Goal: Task Accomplishment & Management: Use online tool/utility

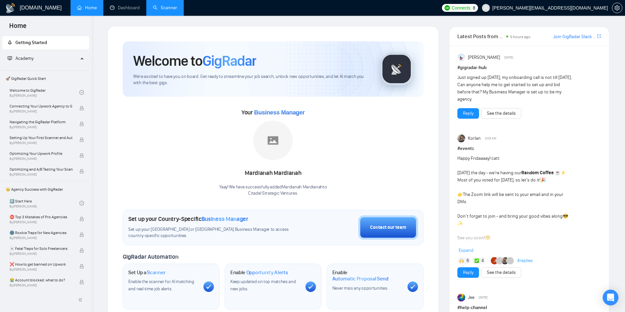
click at [163, 7] on link "Scanner" at bounding box center [165, 8] width 24 height 6
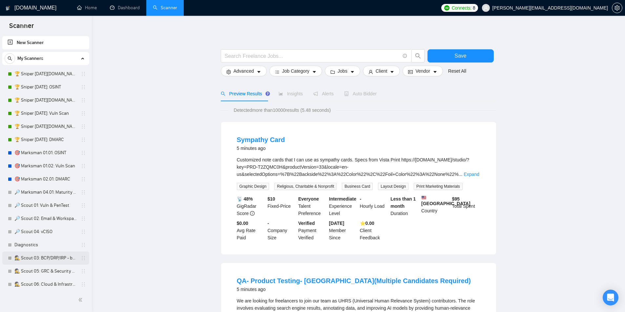
scroll to position [95, 0]
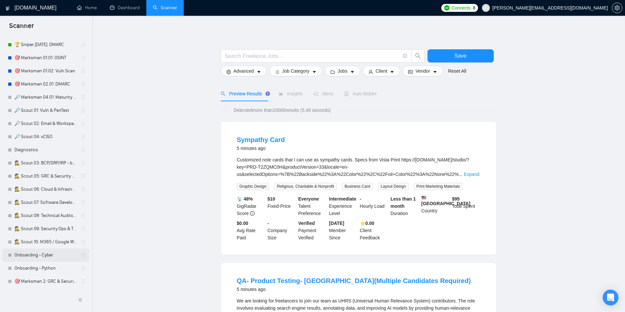
click at [46, 254] on link "Onboarding - Cyber" at bounding box center [45, 254] width 62 height 13
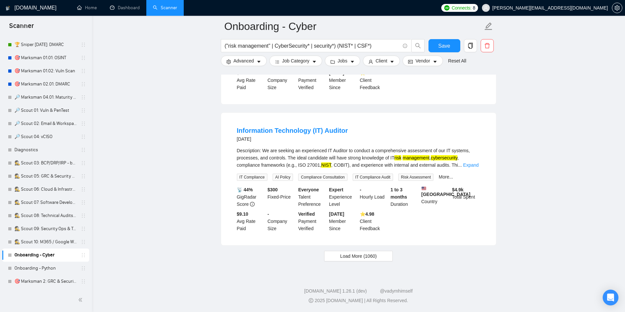
scroll to position [1330, 0]
click at [53, 241] on link "🕵️ Scout 10: M365 / Google Workspace - not configed" at bounding box center [45, 241] width 62 height 13
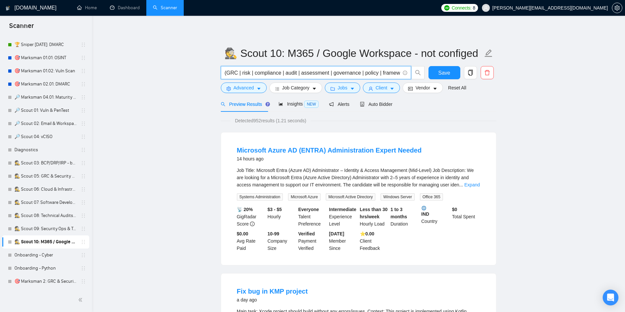
click at [262, 74] on input "(GRC | risk | compliance | audit | assessment | governance | policy | framework…" at bounding box center [312, 73] width 175 height 8
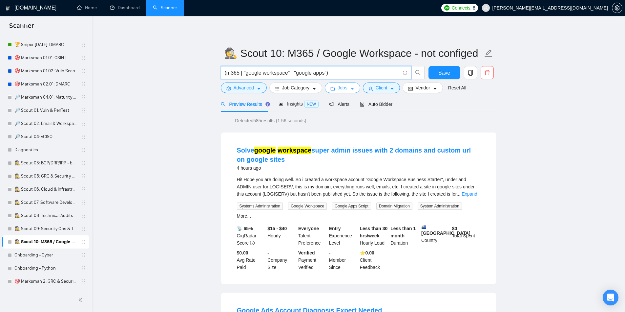
type input "(m365 | "google workspace" | "google apps")"
click at [343, 87] on span "Jobs" at bounding box center [343, 87] width 10 height 7
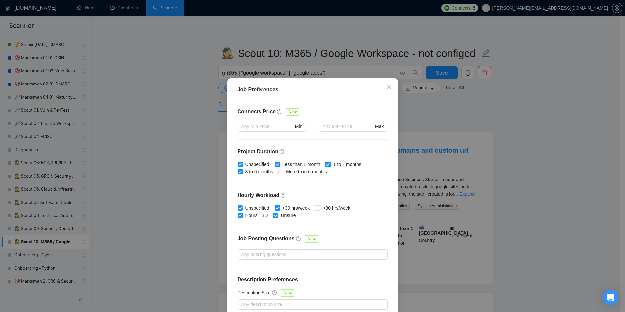
scroll to position [34, 0]
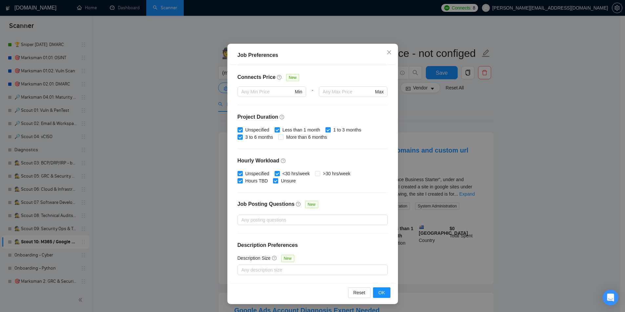
click at [518, 141] on div "Job Preferences Budget Project Type All Fixed Price Hourly Rate Fixed Price Bud…" at bounding box center [312, 156] width 625 height 312
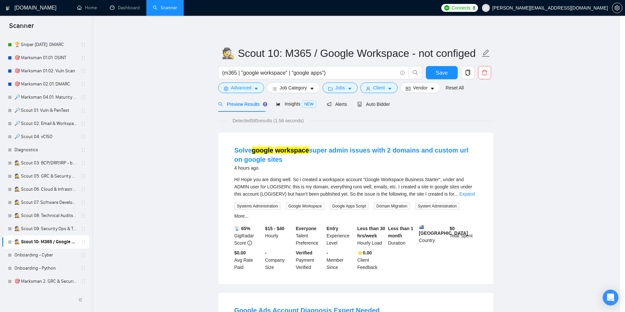
scroll to position [0, 0]
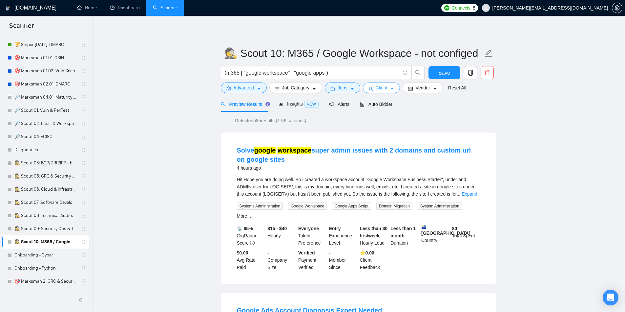
click at [386, 87] on span "Client" at bounding box center [382, 87] width 12 height 7
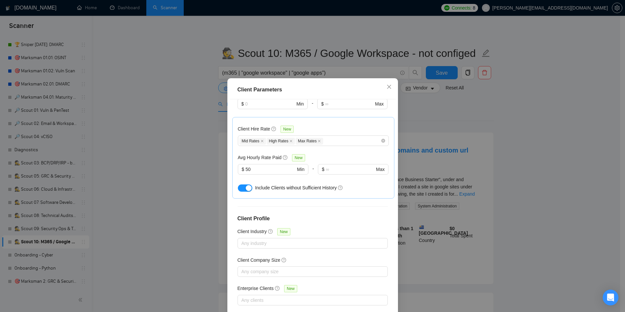
scroll to position [192, 0]
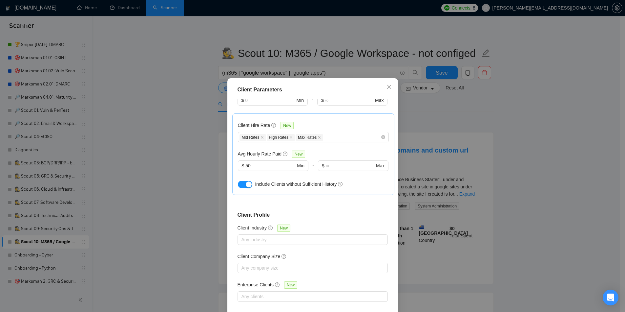
click at [510, 164] on div "Client Parameters Client Location Include Client Countries Select Exclude Clien…" at bounding box center [312, 156] width 625 height 312
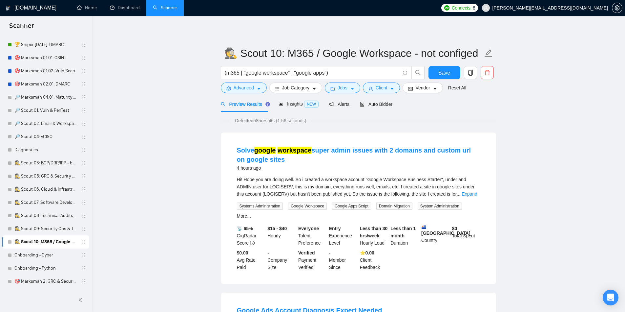
click at [52, 243] on link "🕵️ Scout 10: M365 / Google Workspace - not configed" at bounding box center [45, 241] width 62 height 13
click at [47, 242] on link "🕵️ Scout 10: M365 / Google Workspace - not configed" at bounding box center [45, 241] width 62 height 13
drag, startPoint x: 47, startPoint y: 242, endPoint x: 42, endPoint y: 142, distance: 99.3
click at [42, 142] on div "🏆 Sniper [DATE][DOMAIN_NAME]: OSINT 🏆 Sniper [DATE]: OSINT 🏆 Sniper [DATE][DOMA…" at bounding box center [45, 129] width 87 height 315
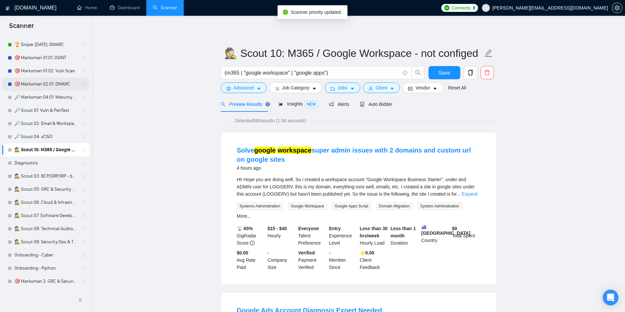
click at [31, 81] on link "🎯 Marksman 02.01: DMARC" at bounding box center [45, 83] width 62 height 13
click at [445, 73] on span "Save" at bounding box center [445, 73] width 12 height 8
click at [45, 82] on link "🎯 Marksman 02.01: DMARC" at bounding box center [45, 83] width 62 height 13
click at [54, 84] on link "🎯 Marksman 02.01: DMARC" at bounding box center [45, 83] width 62 height 13
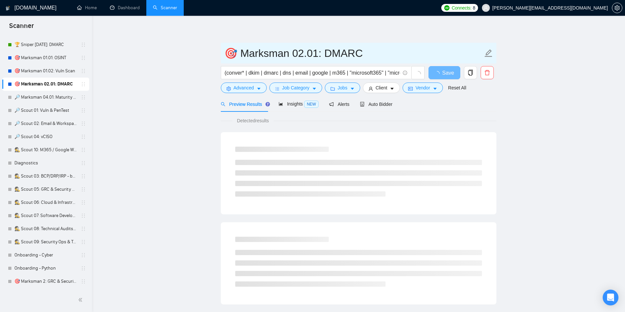
click at [242, 55] on input "🎯 Marksman 02.01: DMARC" at bounding box center [354, 53] width 259 height 16
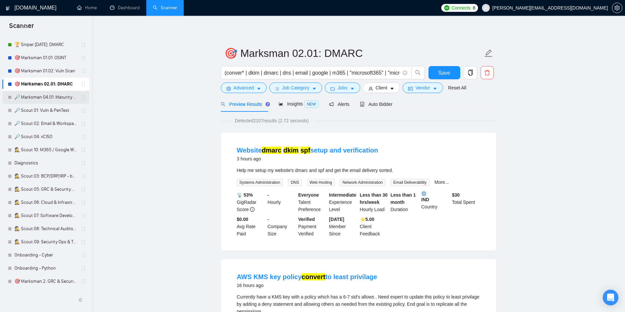
click at [57, 96] on link "🔎 Marksman 04.01: Maturity Assessment" at bounding box center [45, 97] width 62 height 13
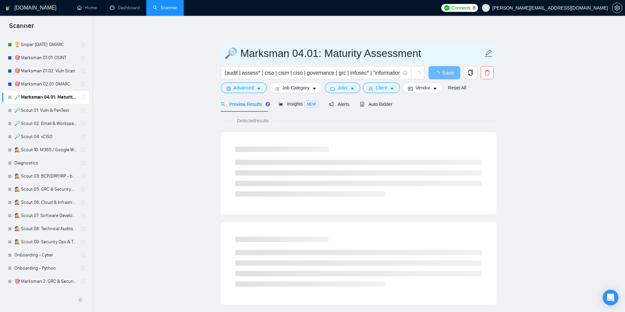
click at [242, 53] on input "🔎 Marksman 04.01: Maturity Assessment" at bounding box center [354, 53] width 259 height 16
paste input "text"
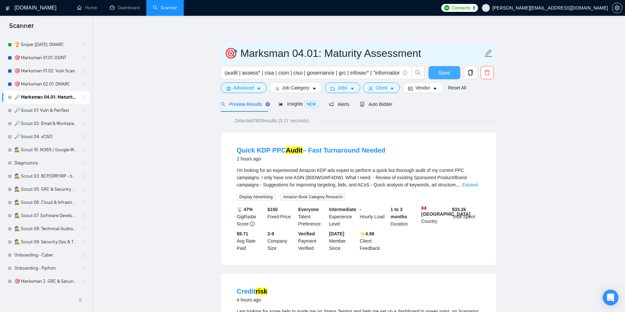
type input "🎯 Marksman 04.01: Maturity Assessment"
click at [446, 70] on span "Save" at bounding box center [445, 73] width 12 height 8
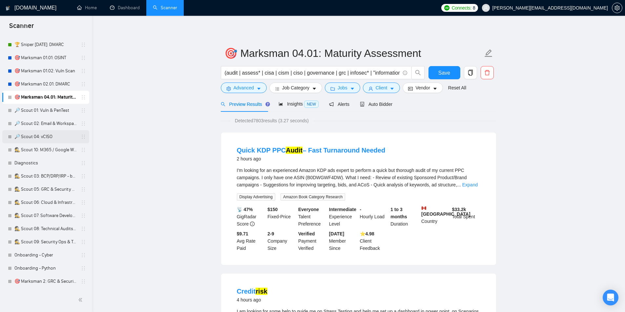
click at [40, 135] on link "🔎 Scout 04: vCISO" at bounding box center [45, 136] width 62 height 13
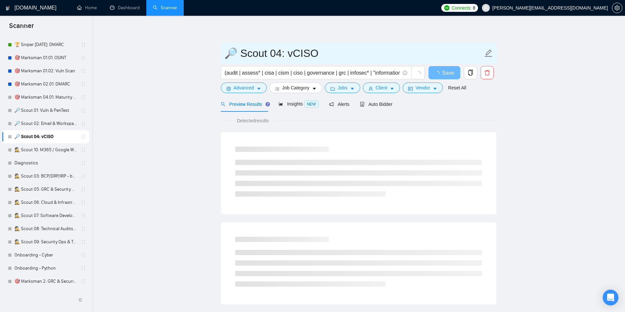
drag, startPoint x: 242, startPoint y: 51, endPoint x: 190, endPoint y: 46, distance: 51.8
click at [190, 46] on main "🔎 Scout 04: vCISO (audit | assess* | cisa | cism | ciso | governance | grc | in…" at bounding box center [358, 300] width 513 height 548
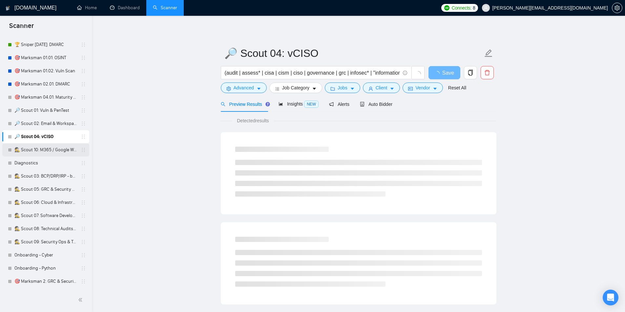
click at [54, 150] on link "🕵️ Scout 10: M365 / Google Workspace - not configed" at bounding box center [45, 149] width 62 height 13
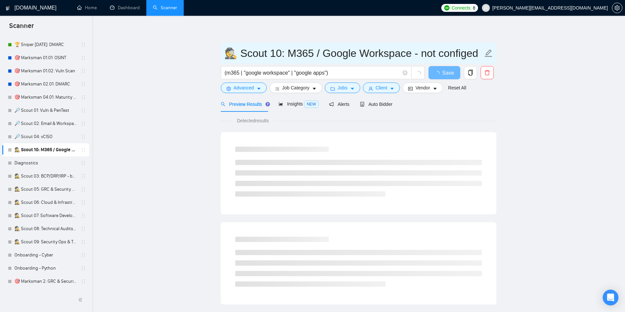
click at [241, 53] on input "🕵️ Scout 10: M365 / Google Workspace - not configed" at bounding box center [354, 53] width 259 height 16
paste input "text"
type input "🔎 Scout 10: M365 / Google Workspace - not configed"
click at [529, 81] on main "🔎 Scout 10: M365 / Google Workspace - not configed (m365 | "google workspace" |…" at bounding box center [358, 300] width 513 height 548
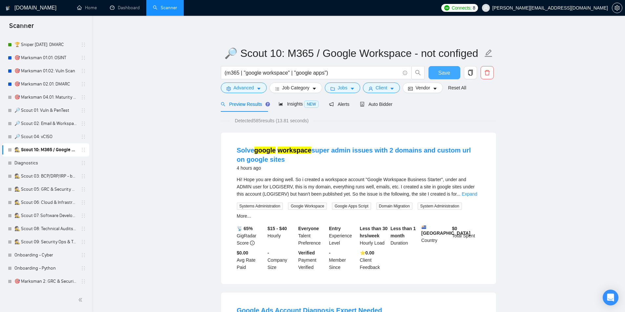
click at [451, 73] on button "Save" at bounding box center [445, 72] width 32 height 13
